Goal: Task Accomplishment & Management: Manage account settings

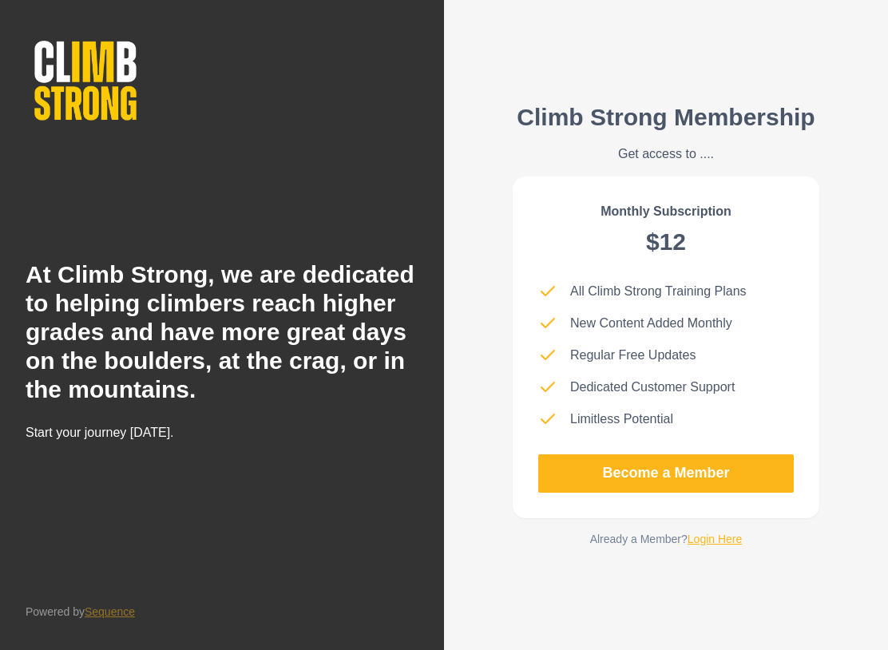
click at [725, 545] on link "Login Here" at bounding box center [714, 538] width 55 height 13
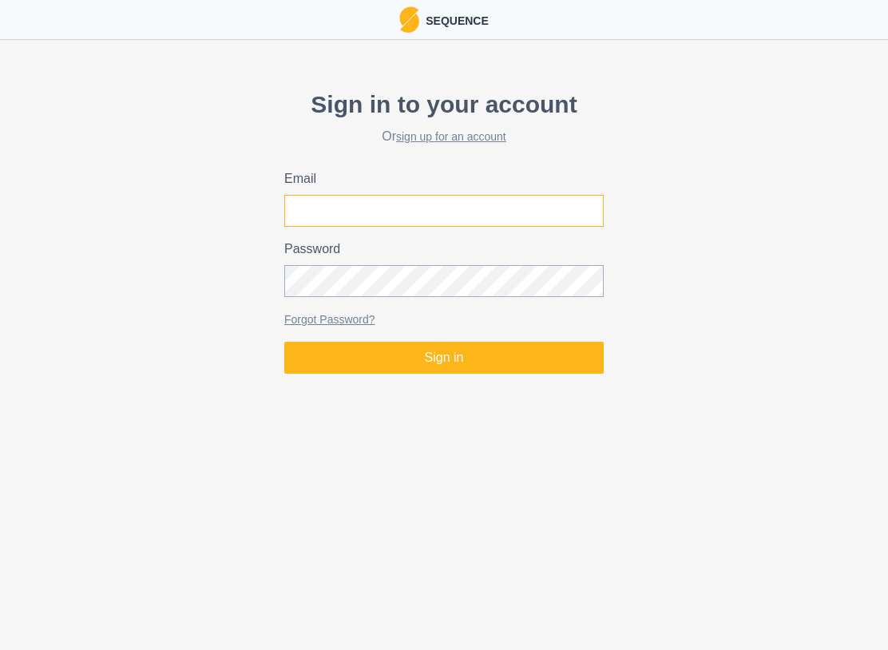
click at [544, 206] on input "Email" at bounding box center [443, 211] width 319 height 32
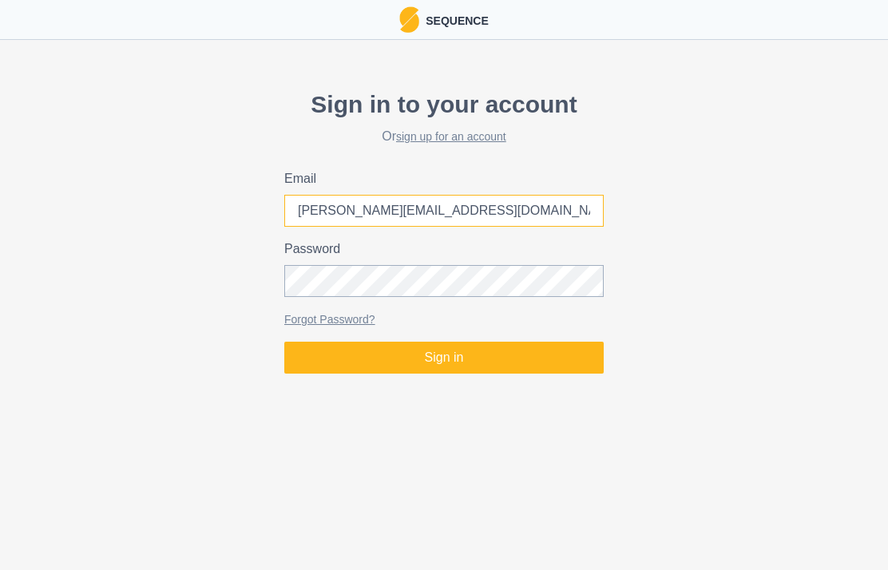
type input "[PERSON_NAME][EMAIL_ADDRESS][DOMAIN_NAME]"
click at [488, 362] on button "Sign in" at bounding box center [443, 358] width 319 height 32
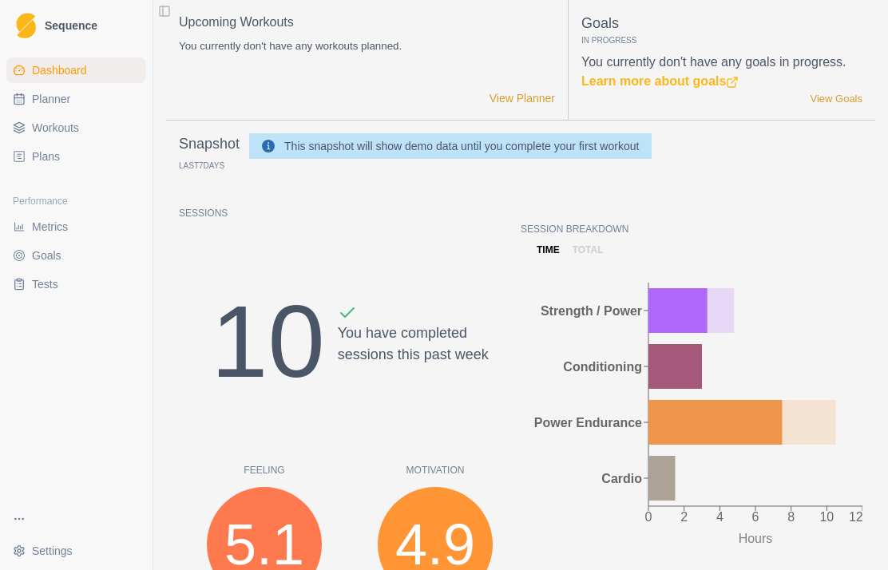
click at [45, 155] on span "Plans" at bounding box center [46, 156] width 28 height 16
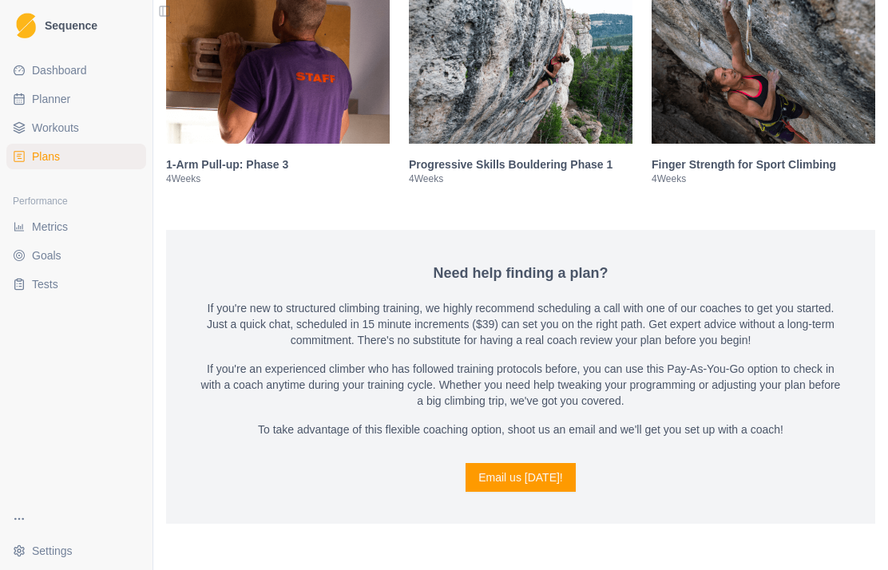
scroll to position [2649, 0]
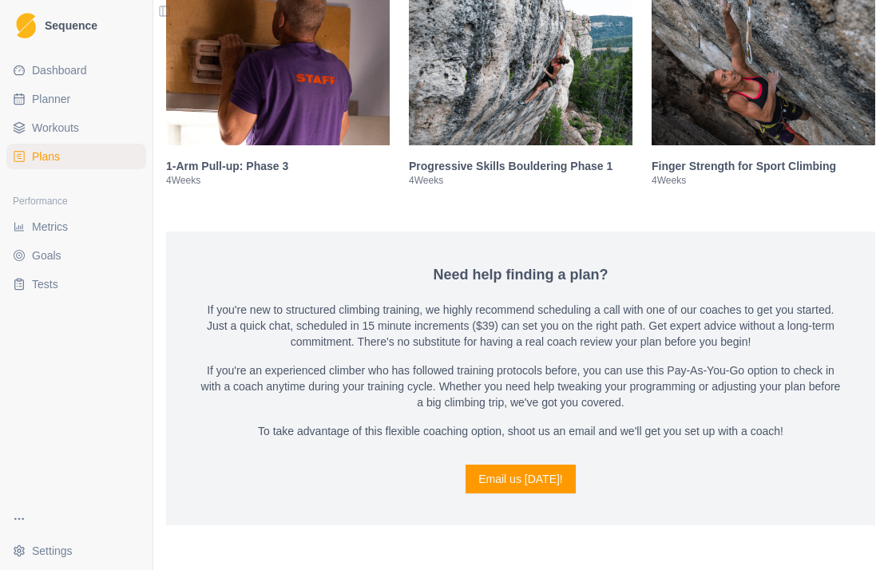
click at [73, 25] on span "Sequence" at bounding box center [71, 25] width 53 height 11
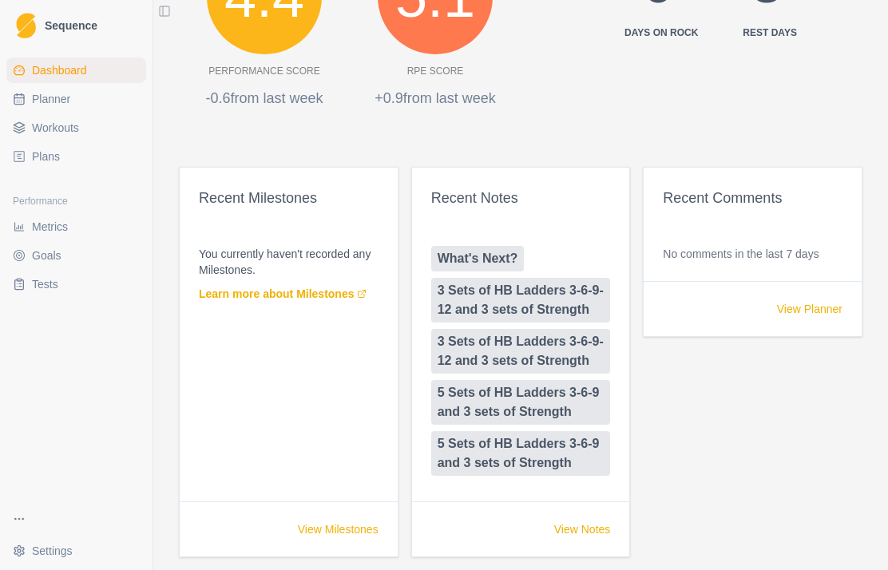
scroll to position [773, 0]
click at [67, 22] on span "Sequence" at bounding box center [71, 25] width 53 height 11
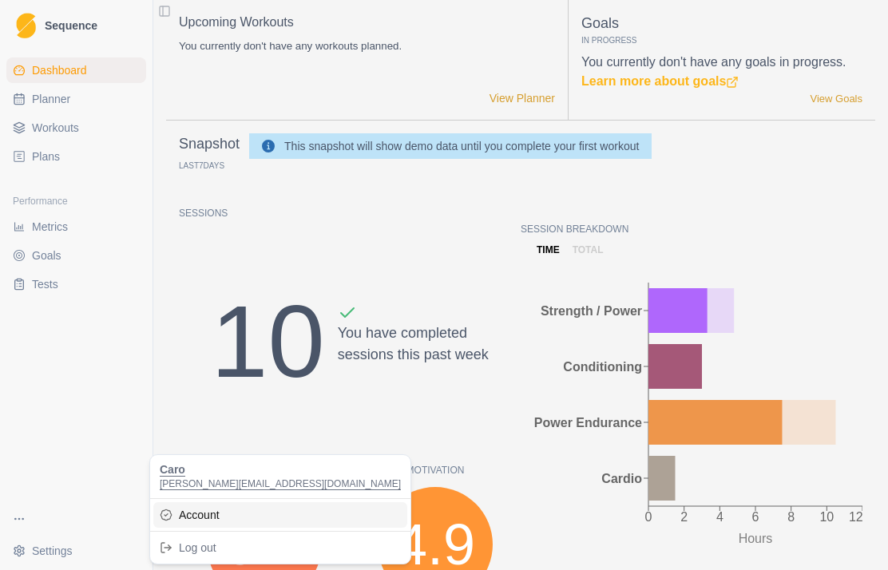
click at [212, 517] on link "Account" at bounding box center [280, 515] width 254 height 26
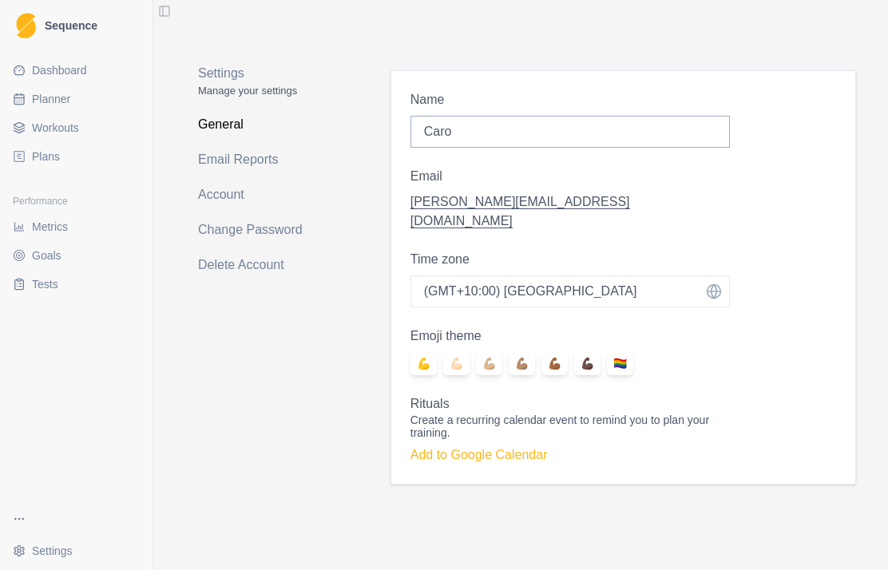
click at [212, 199] on link "Account" at bounding box center [259, 195] width 122 height 26
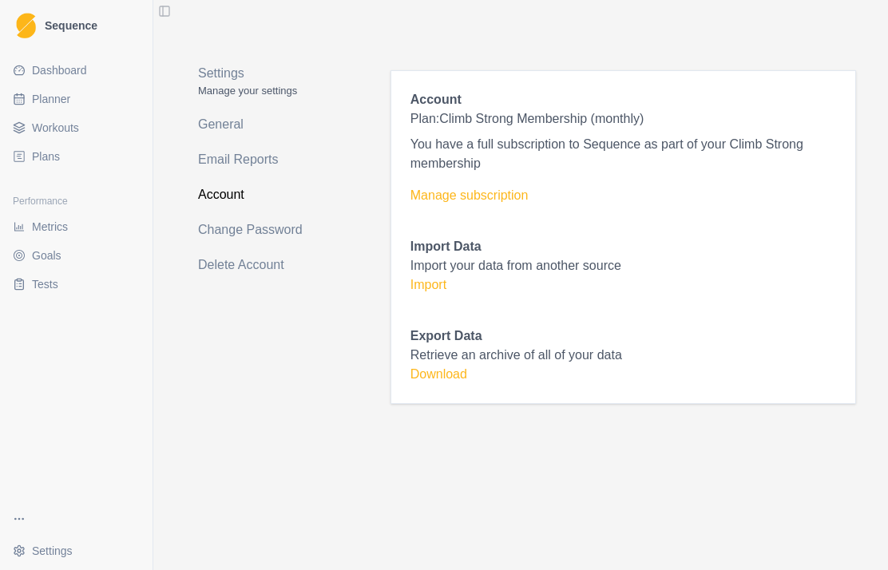
click at [492, 196] on link "Manage subscription" at bounding box center [622, 195] width 425 height 19
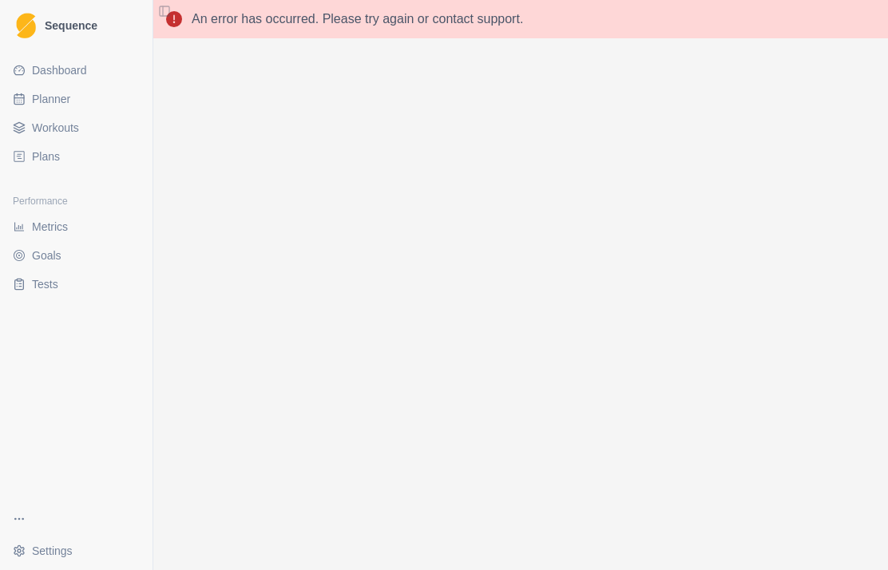
click at [87, 36] on link "Sequence" at bounding box center [76, 25] width 140 height 38
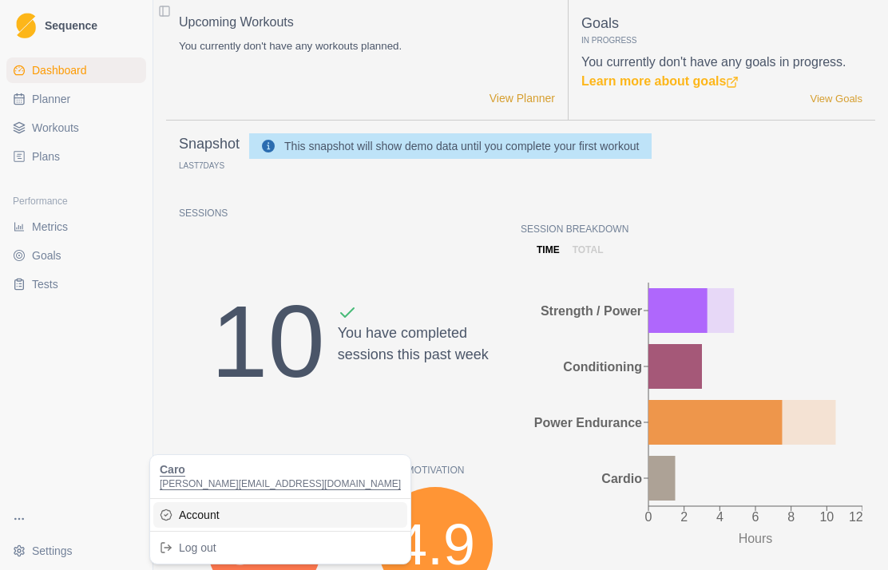
click at [215, 511] on link "Account" at bounding box center [280, 515] width 254 height 26
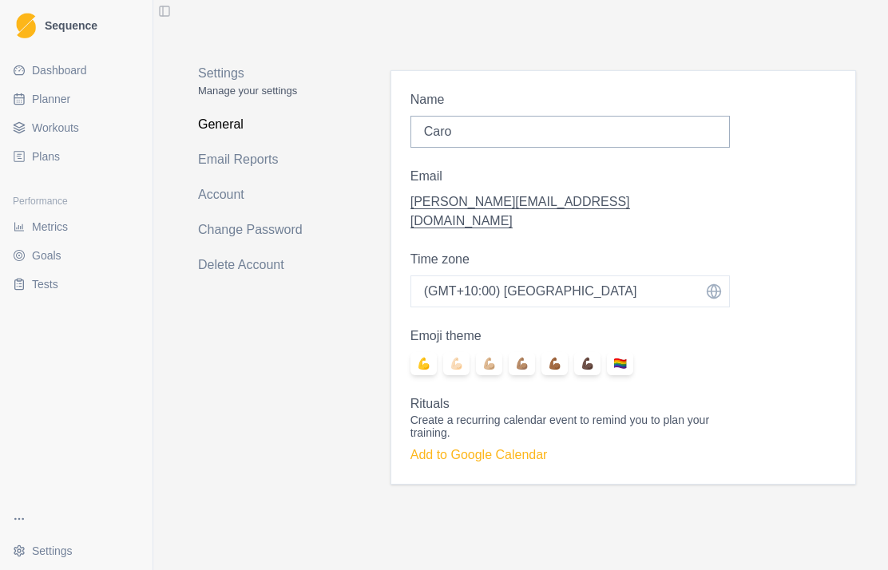
click at [213, 185] on link "Account" at bounding box center [259, 195] width 122 height 26
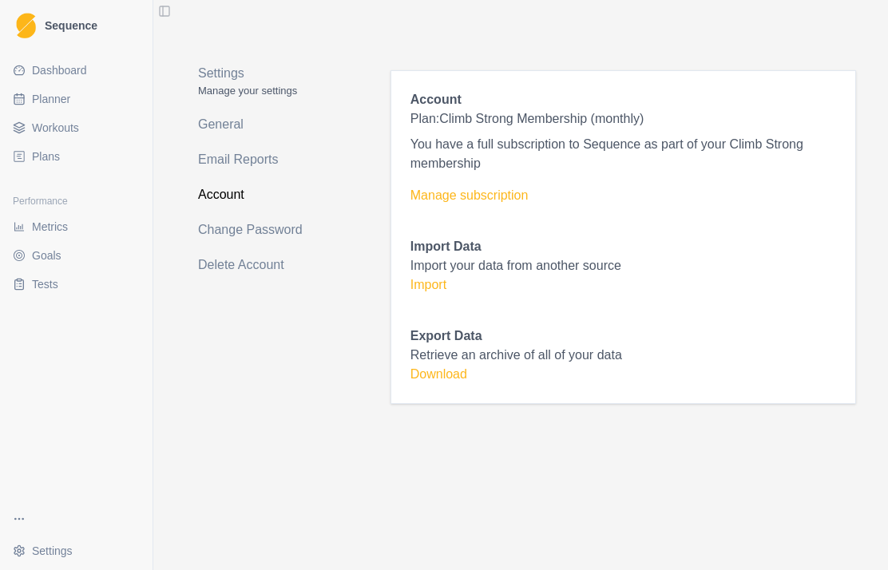
click at [444, 196] on link "Manage subscription" at bounding box center [622, 195] width 425 height 19
